Goal: Task Accomplishment & Management: Use online tool/utility

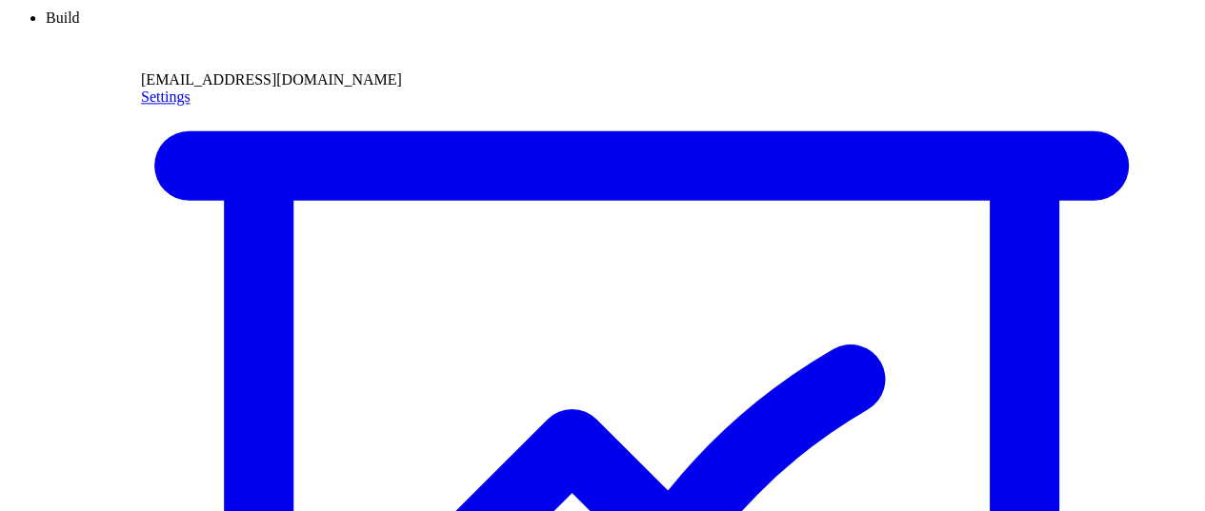
scroll to position [80, 0]
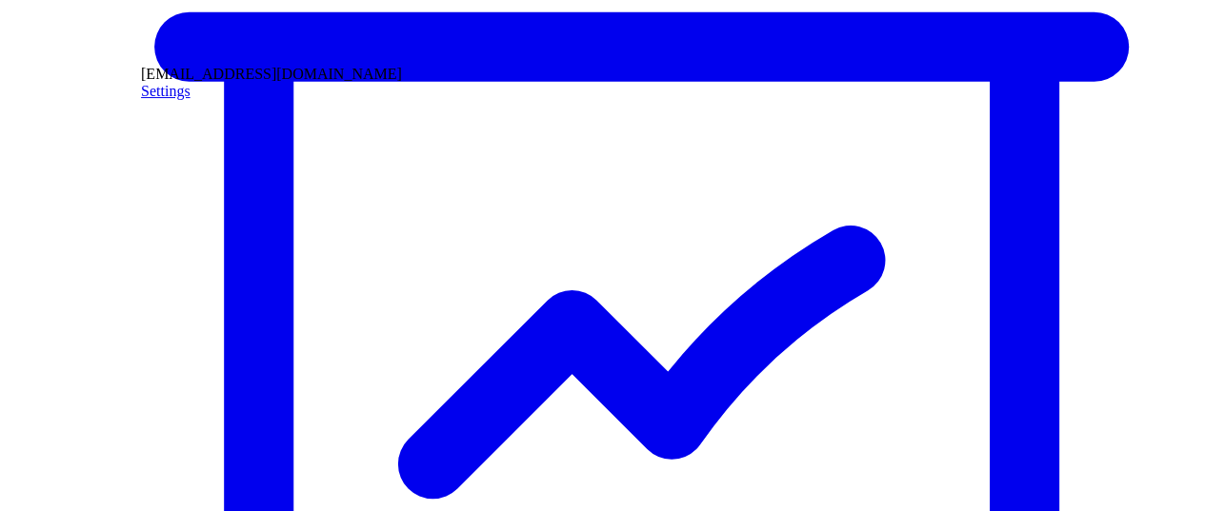
scroll to position [177, 0]
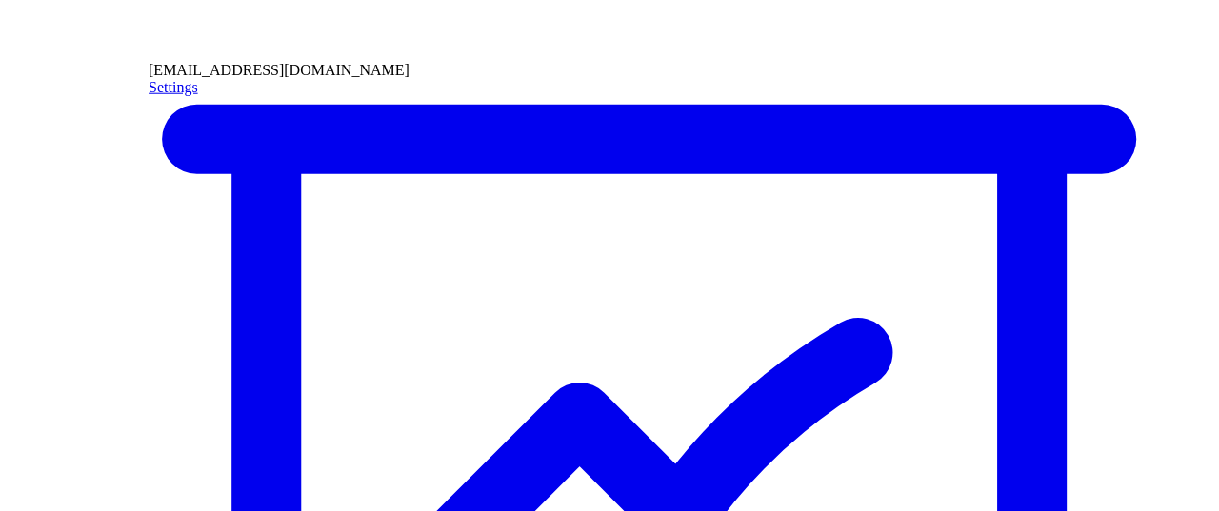
scroll to position [0, 0]
